Goal: Obtain resource: Download file/media

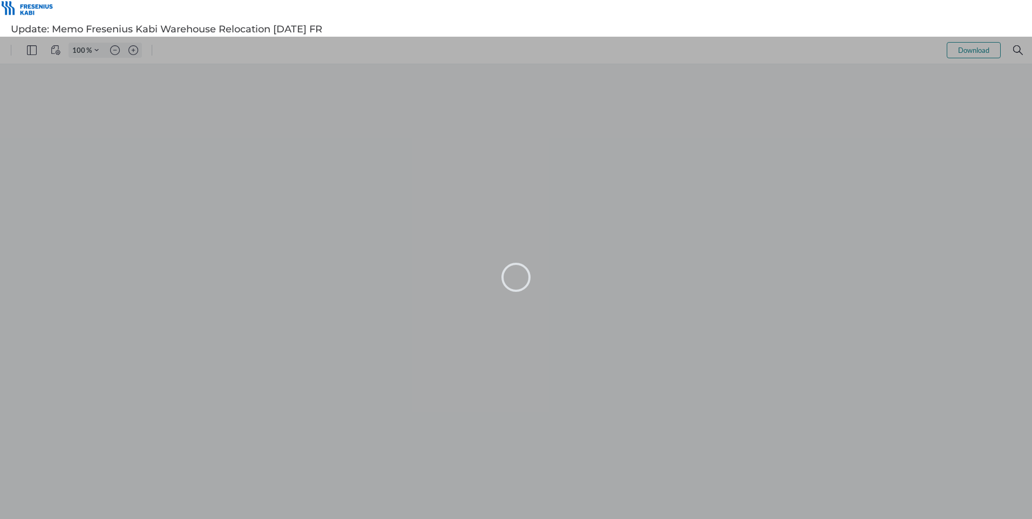
type input "106"
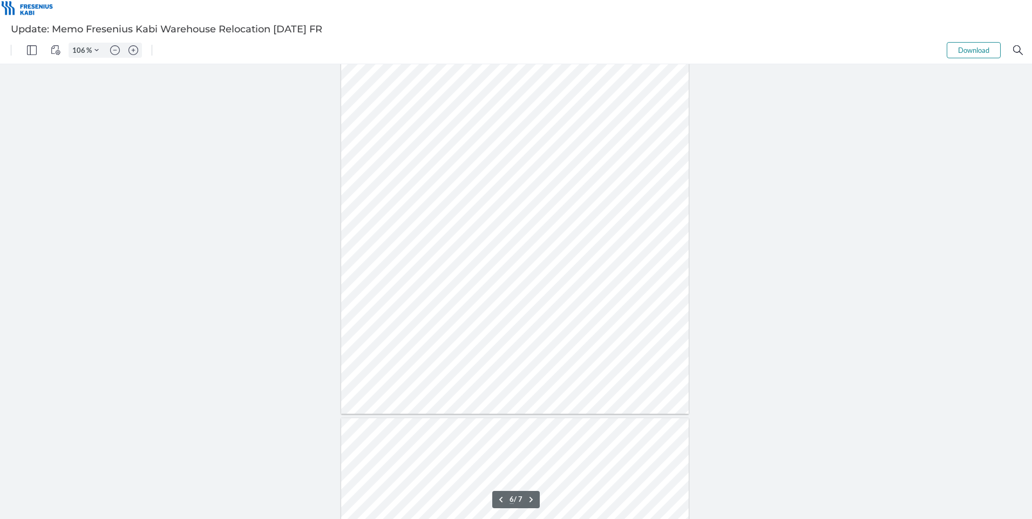
type input "7"
click at [597, 272] on div at bounding box center [515, 292] width 348 height 451
select select "1"
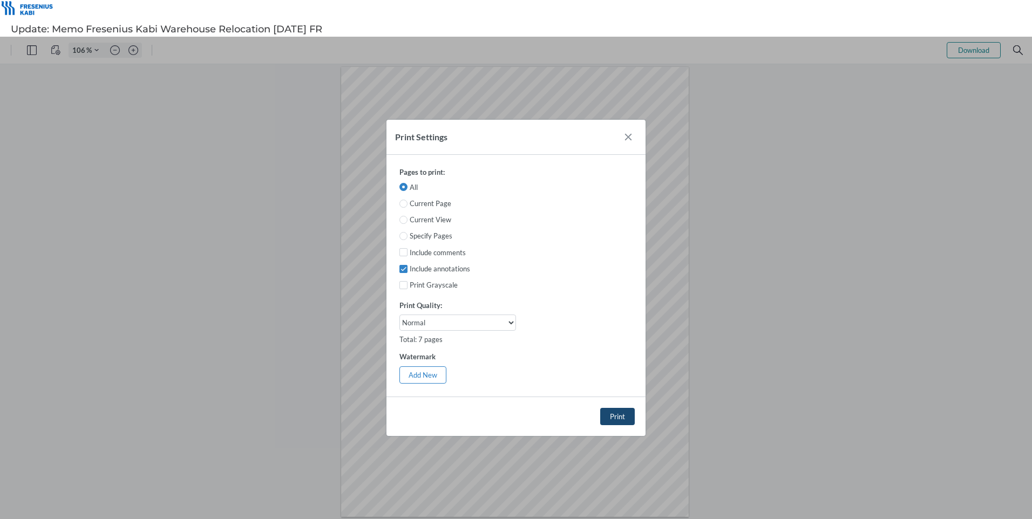
click at [622, 417] on button "Print" at bounding box center [617, 416] width 35 height 17
